Goal: Transaction & Acquisition: Book appointment/travel/reservation

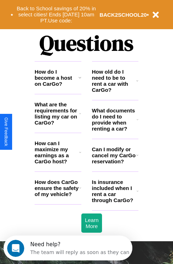
scroll to position [863, 0]
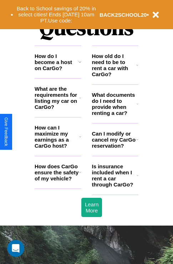
click at [58, 71] on h3 "How do I become a host on CarGo?" at bounding box center [57, 62] width 44 height 18
click at [137, 107] on icon at bounding box center [137, 104] width 2 height 6
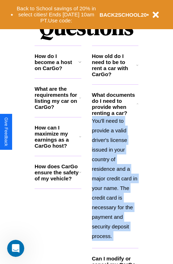
click at [115, 178] on p "You'll need to provide a valid driver's license issued in your country of resid…" at bounding box center [115, 178] width 47 height 125
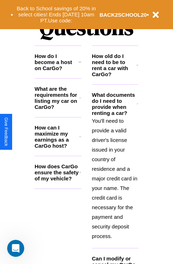
click at [79, 65] on icon at bounding box center [79, 62] width 3 height 6
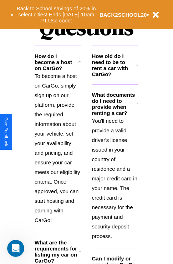
click at [80, 255] on icon at bounding box center [80, 252] width 2 height 6
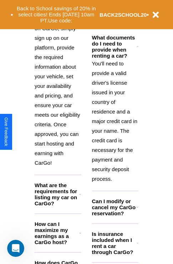
click at [58, 245] on h3 "How can I maximize my earnings as a CarGo host?" at bounding box center [57, 233] width 45 height 24
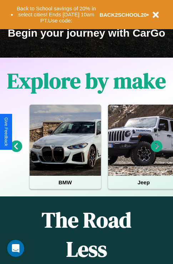
scroll to position [110, 0]
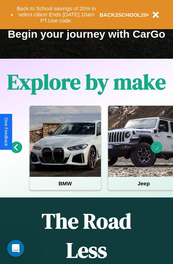
click at [156, 153] on icon at bounding box center [157, 148] width 12 height 12
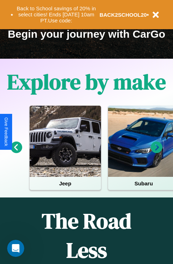
click at [156, 153] on icon at bounding box center [157, 148] width 12 height 12
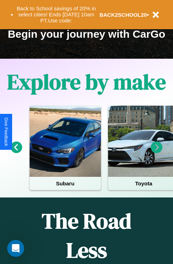
click at [156, 153] on icon at bounding box center [157, 148] width 12 height 12
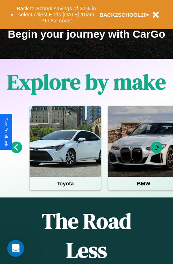
click at [156, 153] on icon at bounding box center [157, 148] width 12 height 12
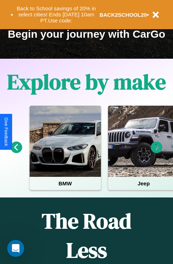
click at [156, 153] on icon at bounding box center [157, 148] width 12 height 12
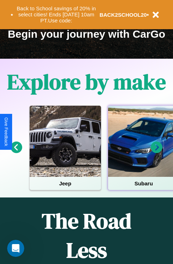
click at [143, 153] on div at bounding box center [143, 141] width 71 height 71
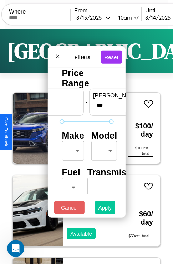
click at [105, 210] on button "Apply" at bounding box center [105, 207] width 21 height 13
